Goal: Task Accomplishment & Management: Complete application form

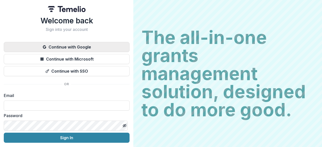
click at [70, 48] on button "Continue with Google" at bounding box center [67, 47] width 126 height 10
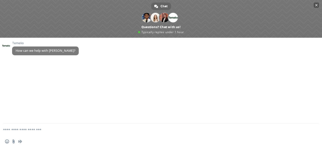
click at [316, 6] on span "Close chat" at bounding box center [317, 5] width 3 height 3
